Goal: Check status: Check status

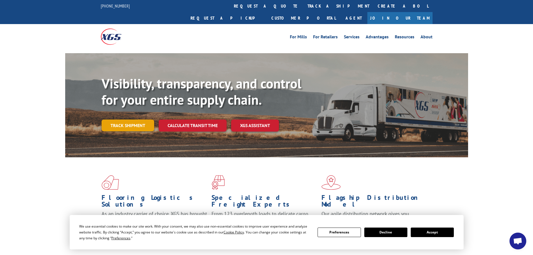
click at [126, 119] on link "Track shipment" at bounding box center [128, 125] width 53 height 12
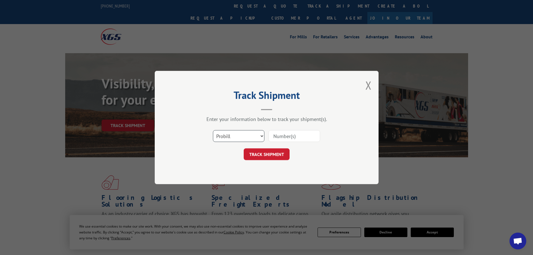
click at [242, 135] on select "Select category... Probill BOL PO" at bounding box center [238, 136] width 51 height 12
select select "po"
click at [213, 130] on select "Select category... Probill BOL PO" at bounding box center [238, 136] width 51 height 12
click at [288, 137] on input at bounding box center [293, 136] width 51 height 12
paste input "41491848"
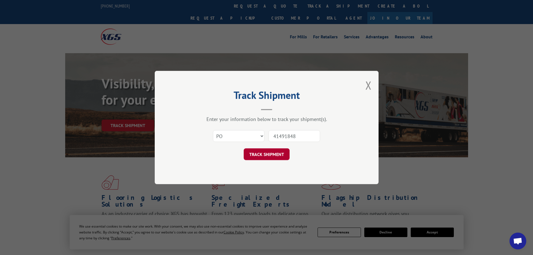
type input "41491848"
click at [281, 157] on button "TRACK SHIPMENT" at bounding box center [267, 154] width 46 height 12
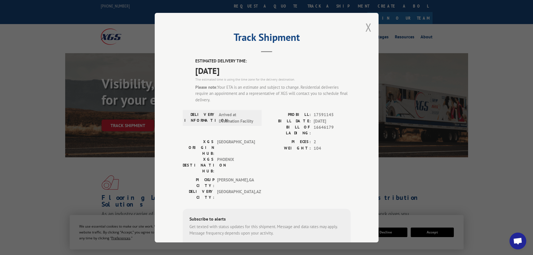
click at [365, 29] on button "Close modal" at bounding box center [368, 27] width 6 height 15
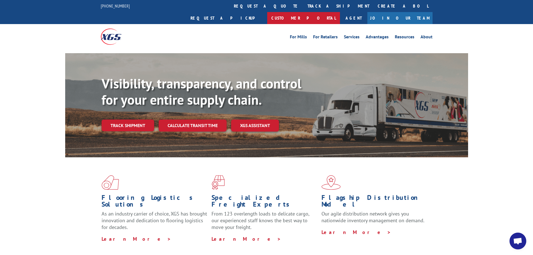
click at [340, 12] on link "Customer Portal" at bounding box center [303, 18] width 73 height 12
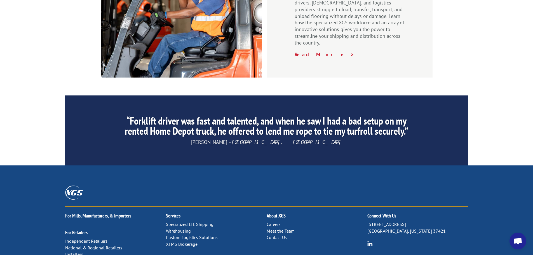
scroll to position [852, 0]
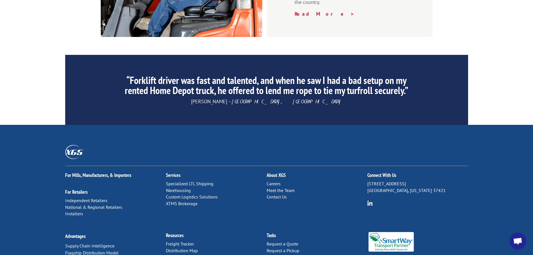
click at [276, 194] on link "Contact Us" at bounding box center [276, 197] width 20 height 6
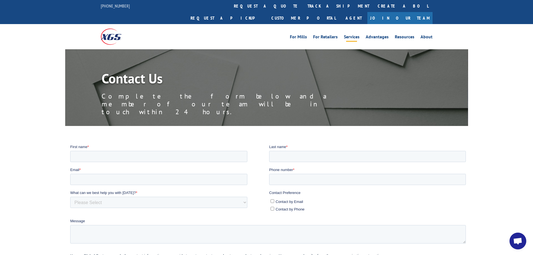
click at [358, 35] on link "Services" at bounding box center [352, 38] width 16 height 6
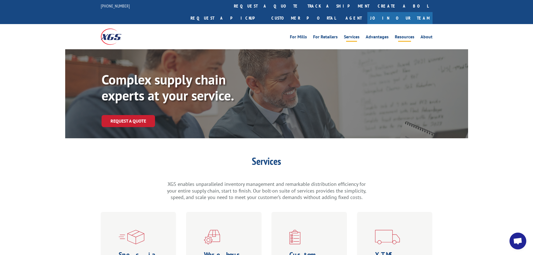
click at [400, 35] on link "Resources" at bounding box center [405, 38] width 20 height 6
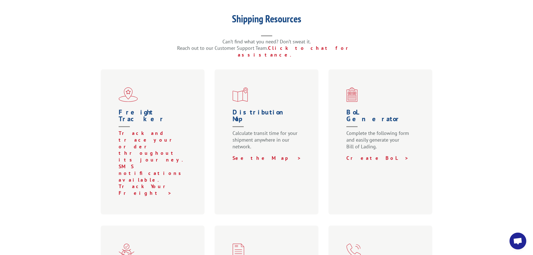
scroll to position [252, 0]
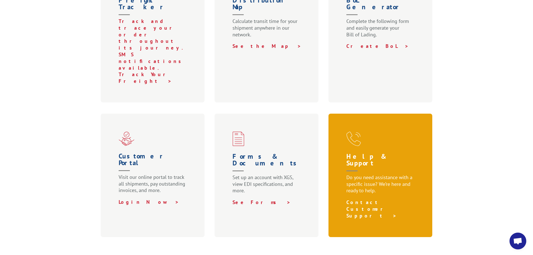
click at [363, 199] on link "Contact Customer Support >" at bounding box center [371, 209] width 50 height 20
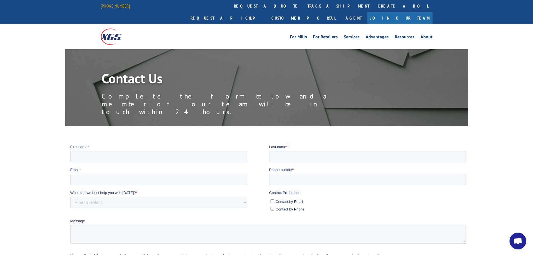
click at [115, 6] on link "[PHONE_NUMBER]" at bounding box center [115, 6] width 29 height 6
click at [303, 5] on link "track a shipment" at bounding box center [338, 6] width 70 height 12
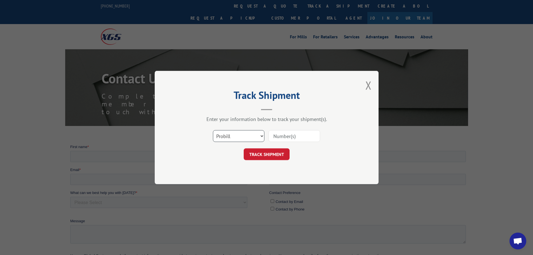
click at [235, 141] on select "Select category... Probill BOL PO" at bounding box center [238, 136] width 51 height 12
select select "po"
click at [213, 130] on select "Select category... Probill BOL PO" at bounding box center [238, 136] width 51 height 12
click at [282, 140] on input at bounding box center [293, 136] width 51 height 12
paste input "41491848"
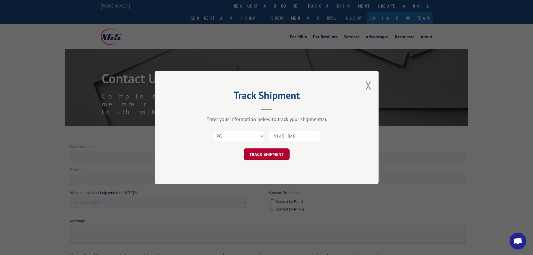
type input "41491848"
click at [271, 157] on button "TRACK SHIPMENT" at bounding box center [267, 154] width 46 height 12
